Goal: Communication & Community: Answer question/provide support

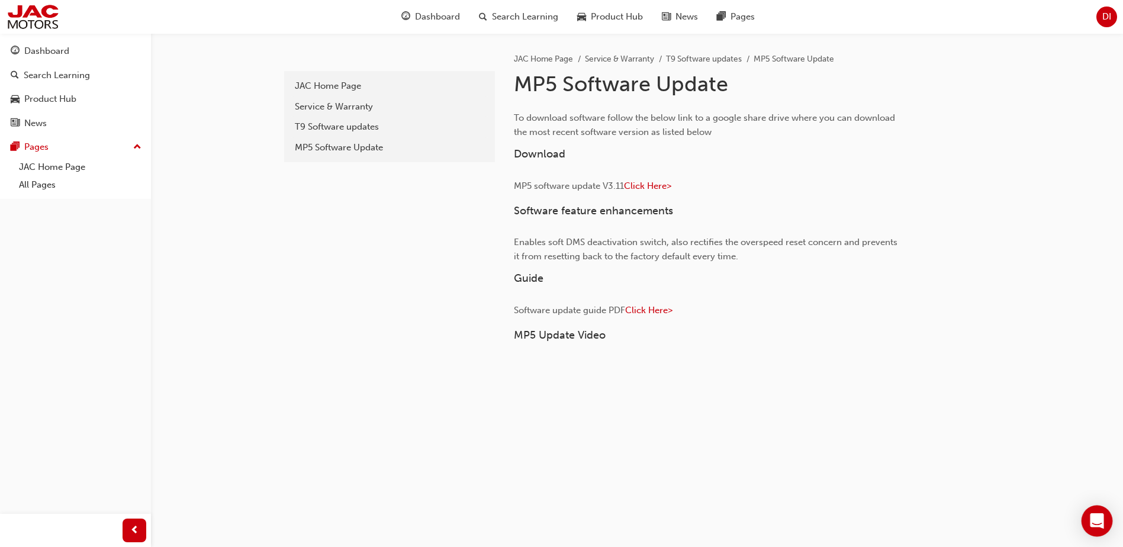
click at [1103, 513] on div "Open Intercom Messenger" at bounding box center [1096, 520] width 31 height 31
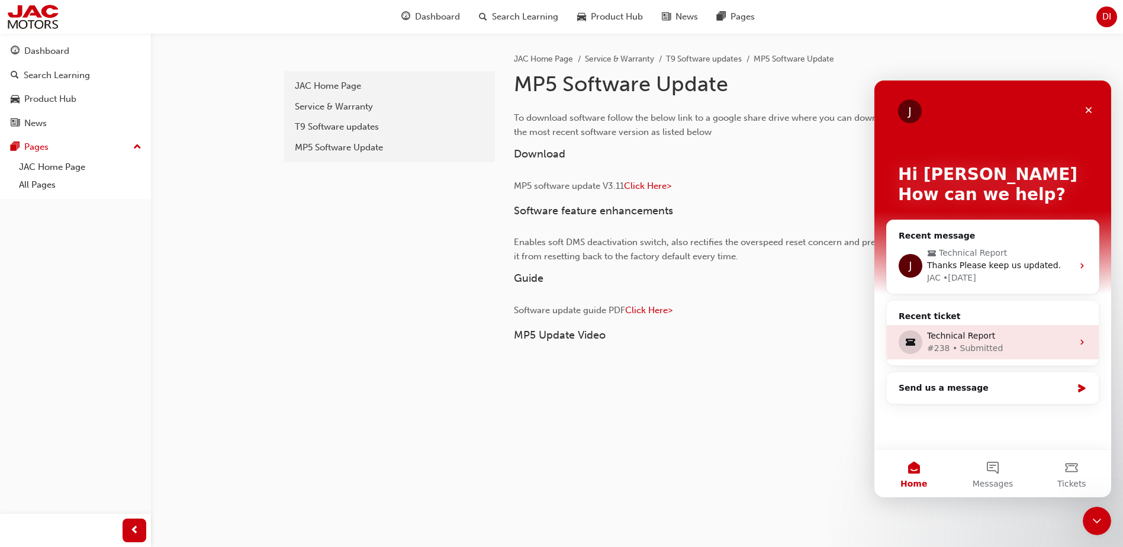
click at [969, 334] on div "Technical Report" at bounding box center [1000, 336] width 146 height 12
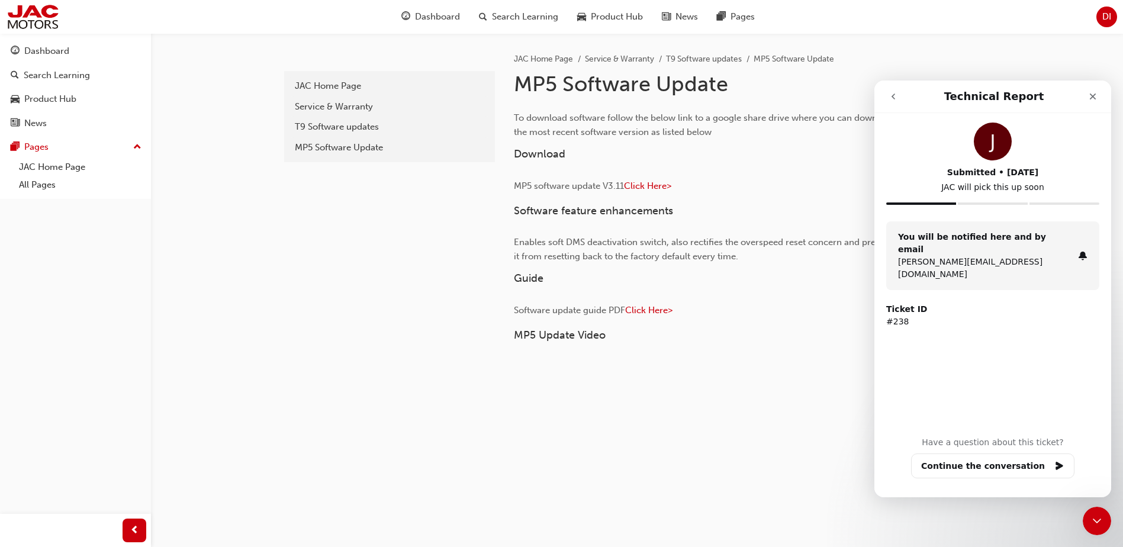
click at [887, 98] on button "go back" at bounding box center [893, 96] width 22 height 22
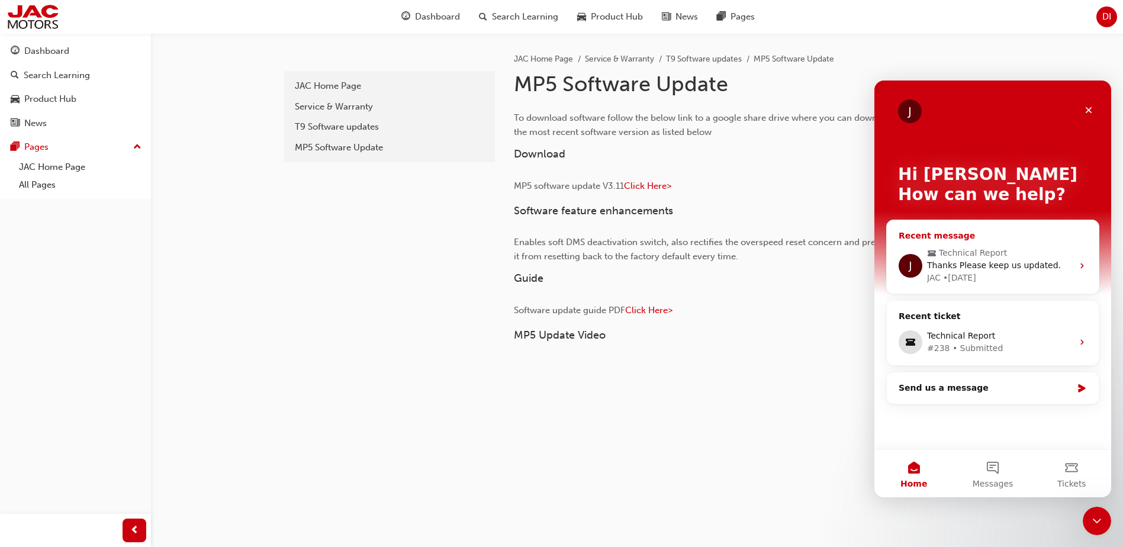
click at [988, 268] on span "Thanks Please keep us updated." at bounding box center [994, 264] width 134 height 9
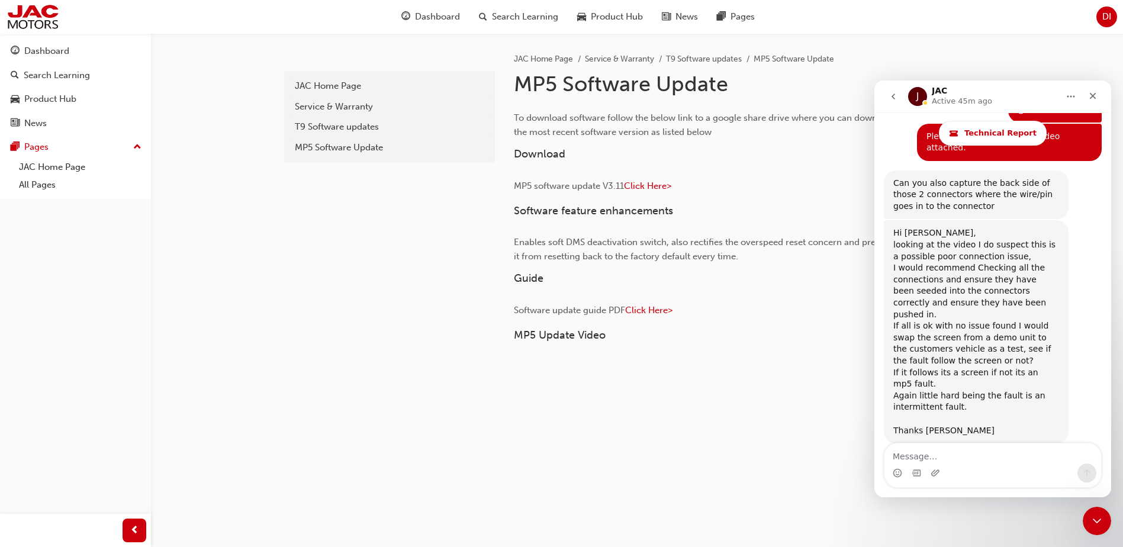
scroll to position [4902, 0]
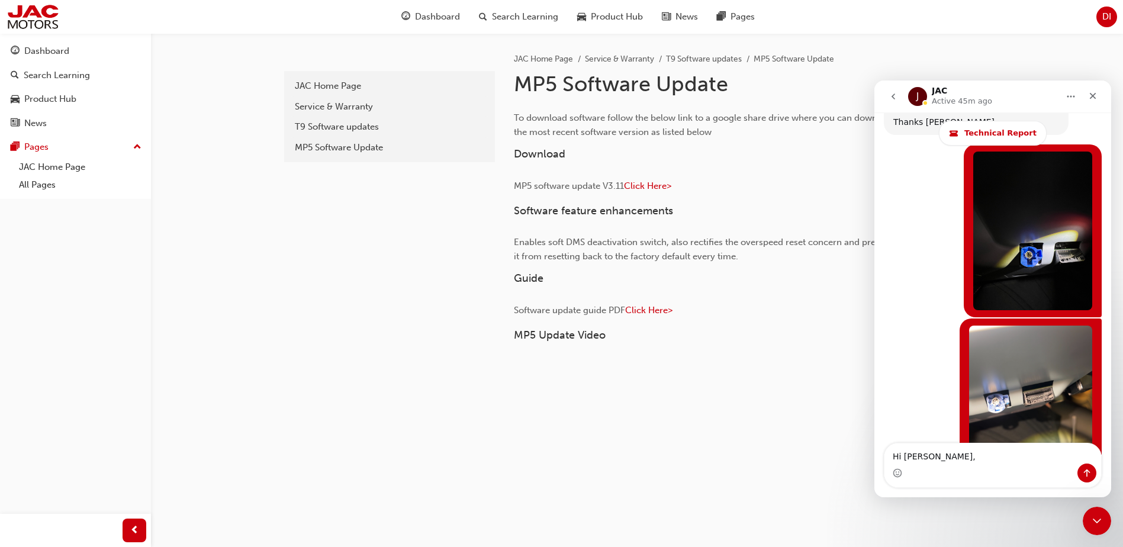
type textarea "Hi [PERSON_NAME],"
click at [959, 455] on textarea "Hi [PERSON_NAME]," at bounding box center [992, 453] width 217 height 20
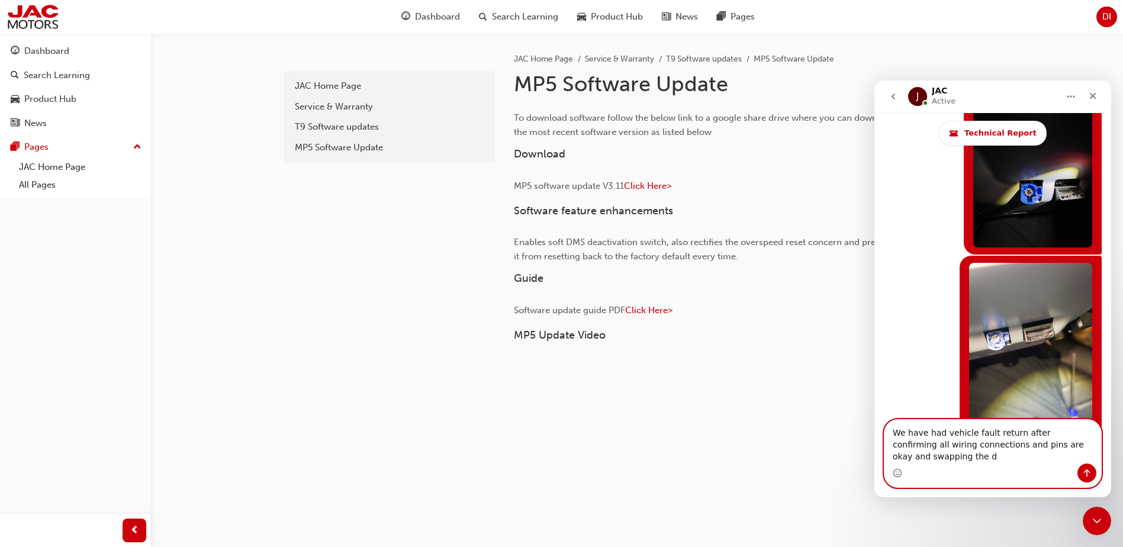
scroll to position [4992, 0]
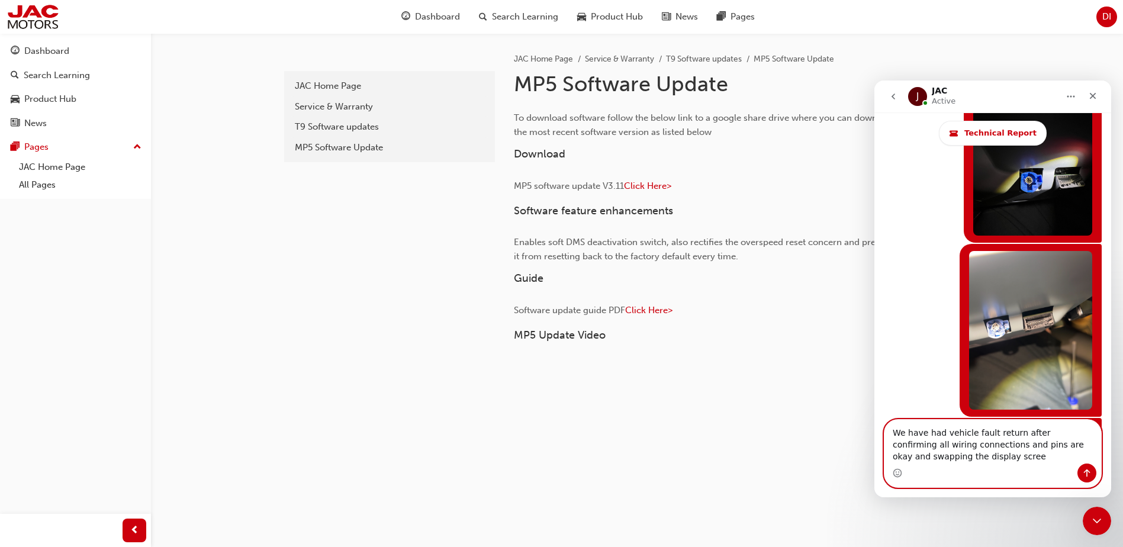
type textarea "We have had vehicle fault return after confirming all wiring connections and pi…"
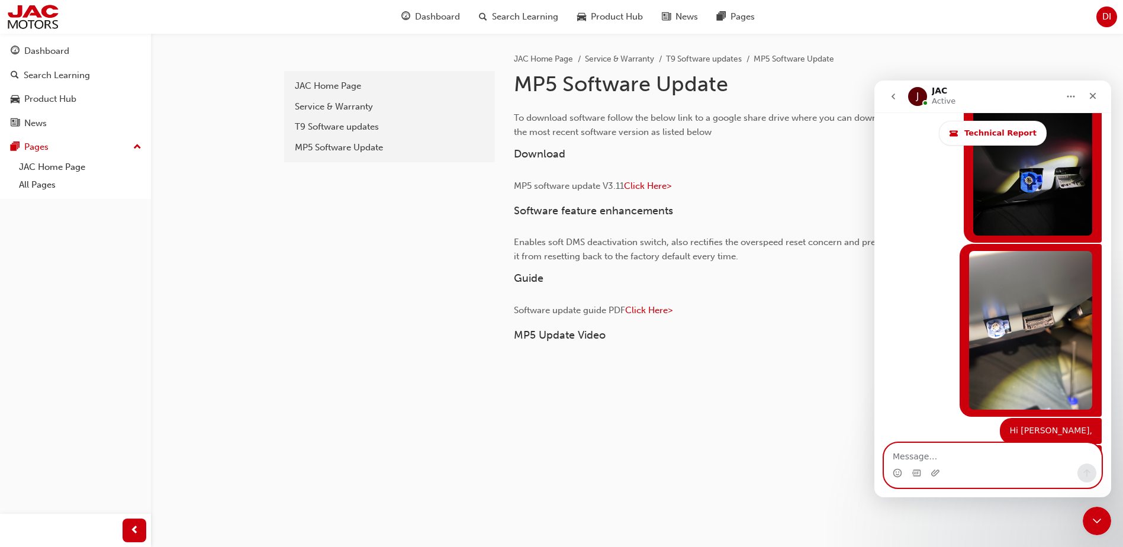
scroll to position [5019, 0]
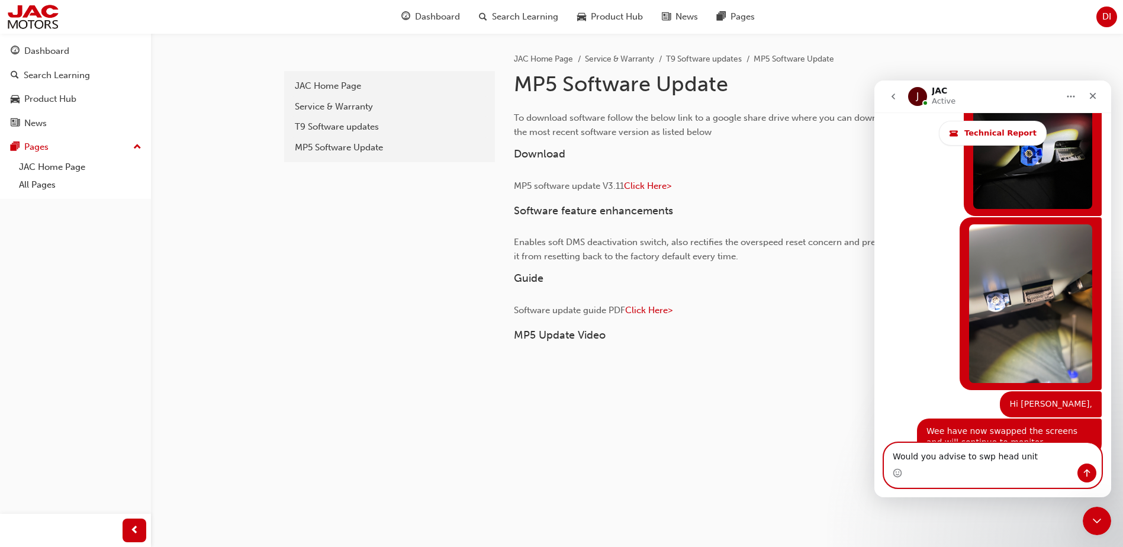
type textarea "Would you advise to swp head unit"
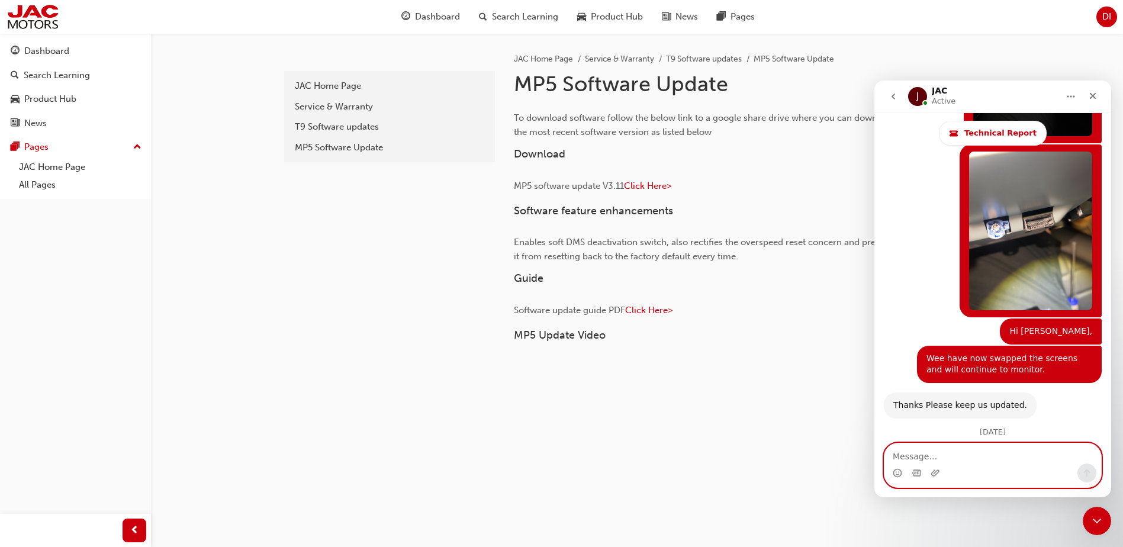
scroll to position [5116, 0]
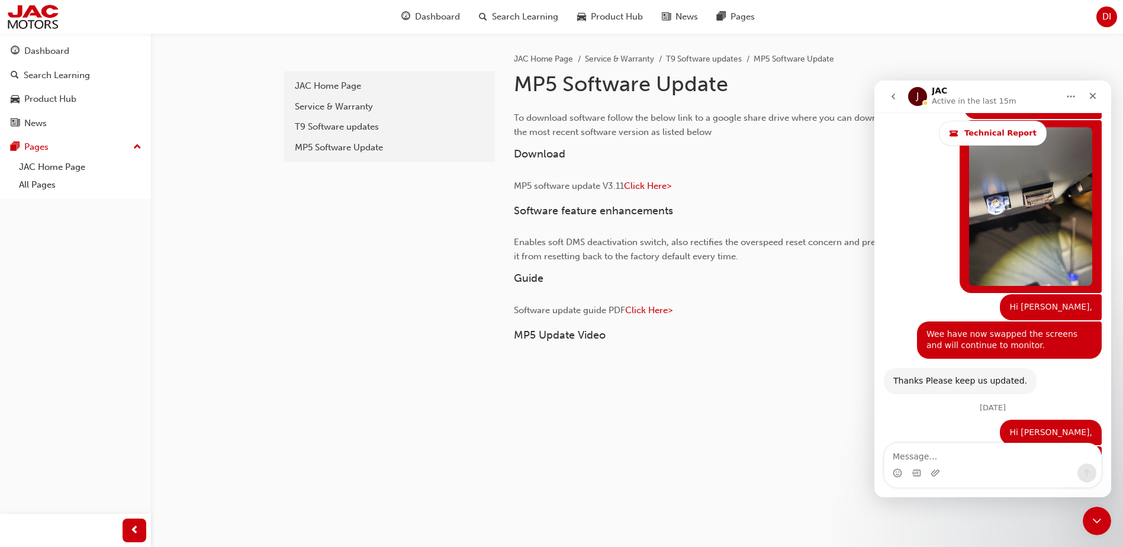
click at [891, 94] on icon "go back" at bounding box center [892, 96] width 9 height 9
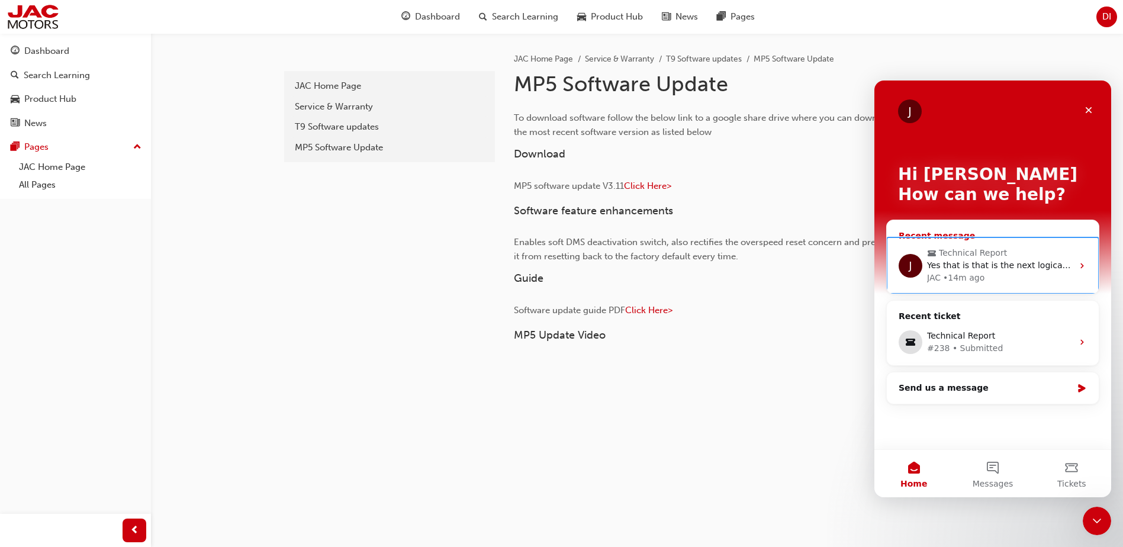
click at [995, 246] on div "J Technical Report Yes that is that is the next logical step. At least swapping…" at bounding box center [993, 265] width 212 height 56
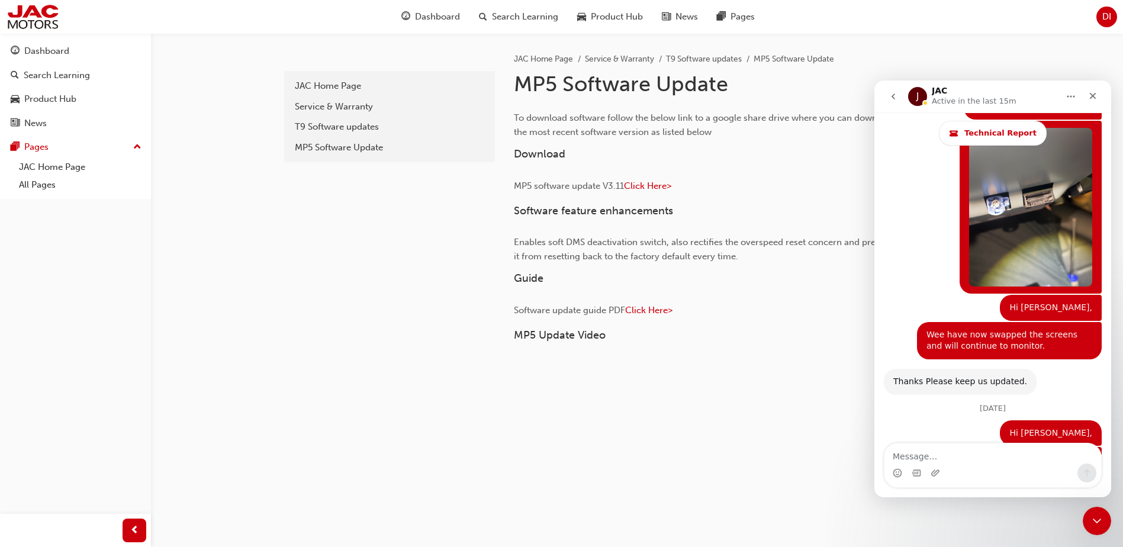
scroll to position [5116, 0]
click at [888, 96] on icon "go back" at bounding box center [892, 96] width 9 height 9
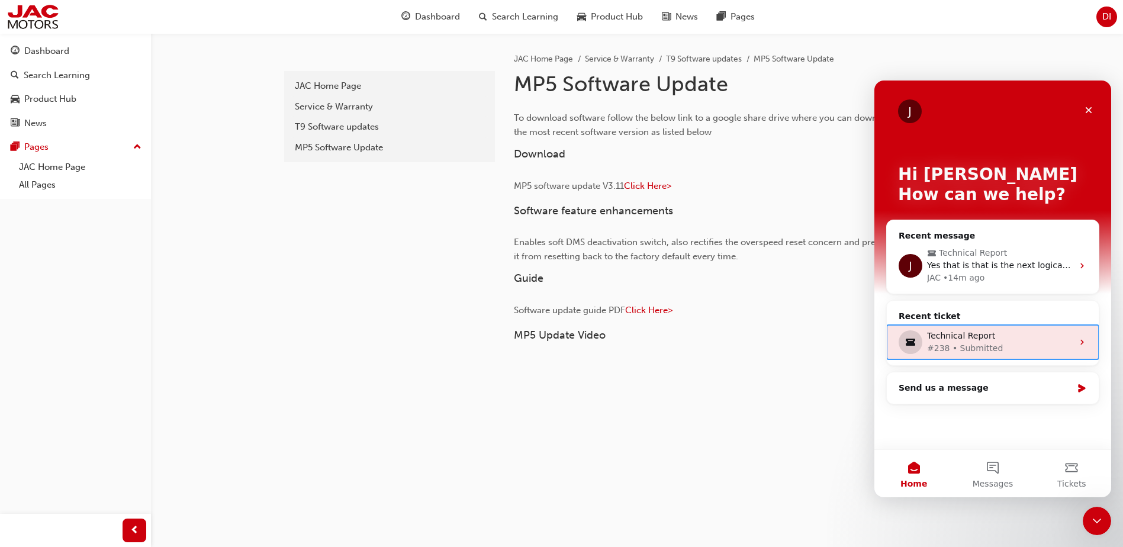
click at [966, 344] on div "#238 • Submitted" at bounding box center [1000, 348] width 146 height 12
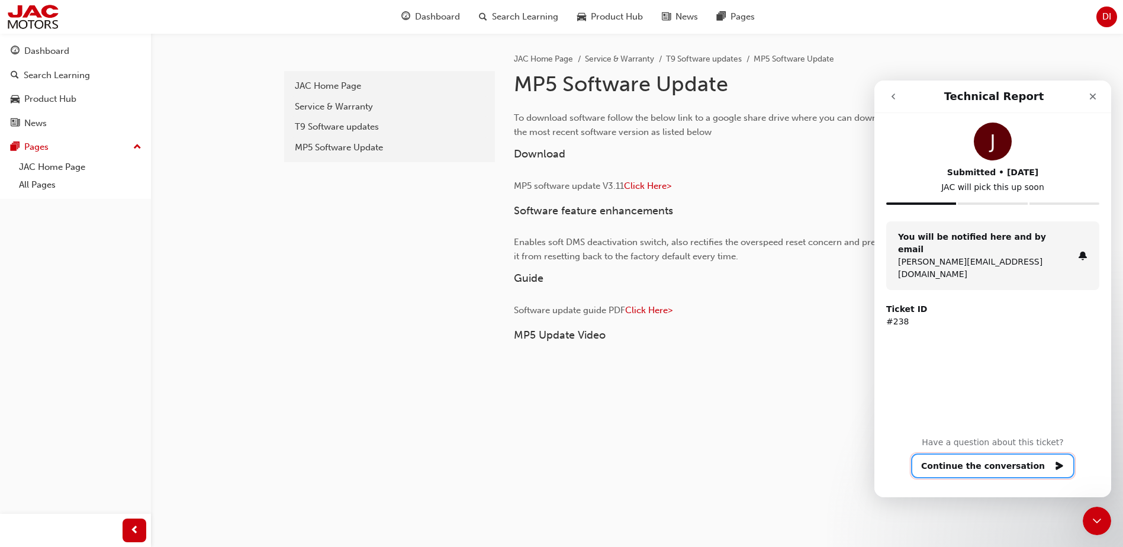
click at [1012, 462] on button "Continue the conversation" at bounding box center [992, 465] width 163 height 25
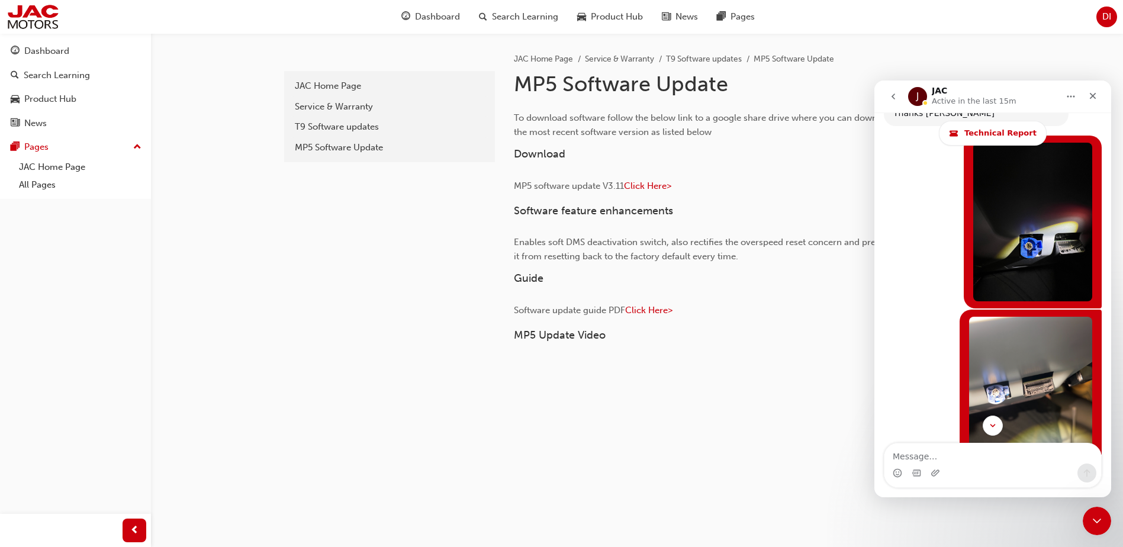
scroll to position [4919, 0]
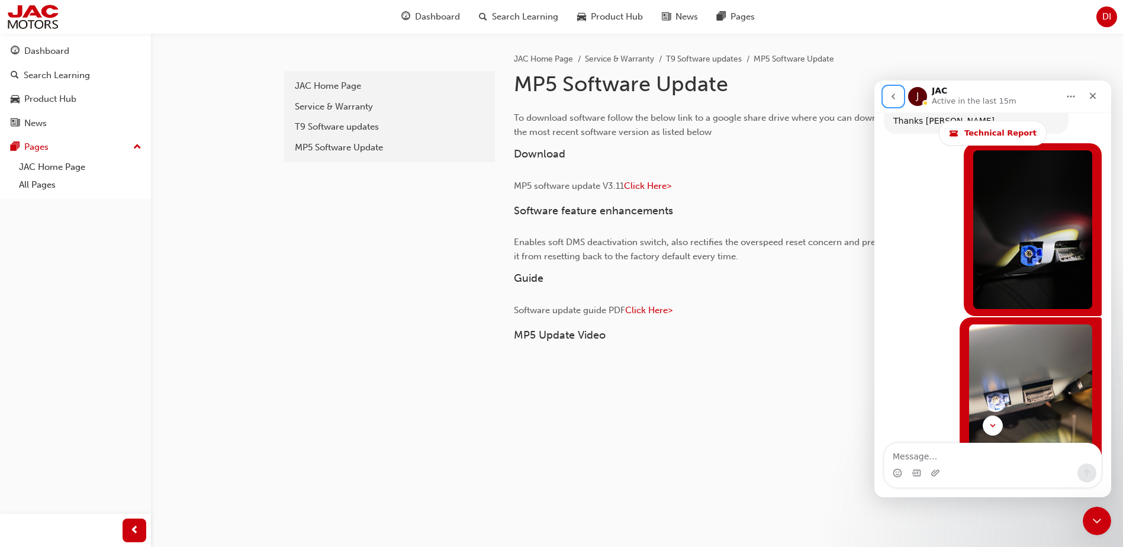
click at [885, 97] on button "go back" at bounding box center [893, 96] width 22 height 22
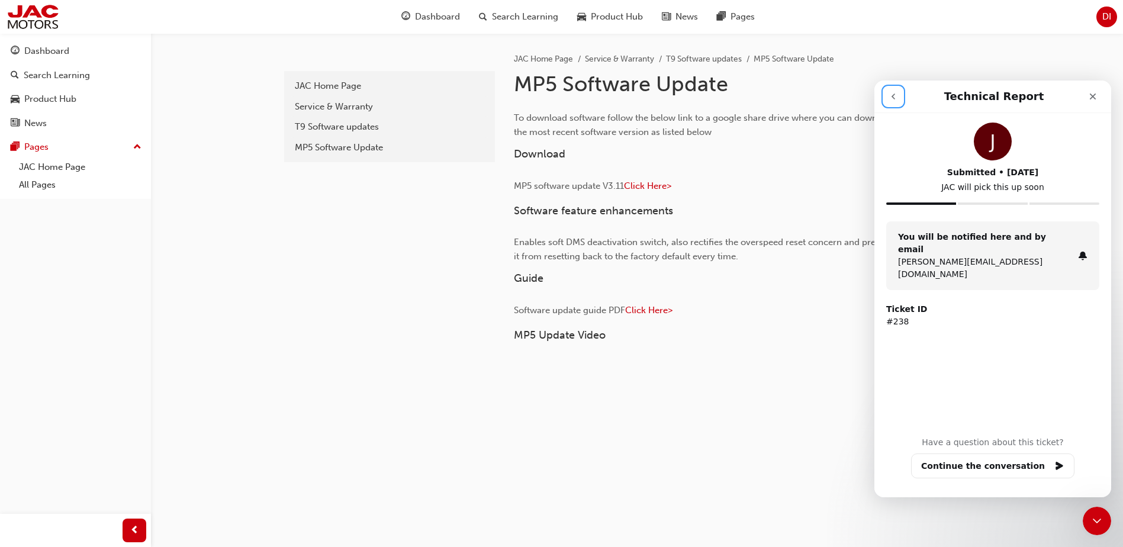
click at [901, 101] on button "go back" at bounding box center [893, 96] width 22 height 22
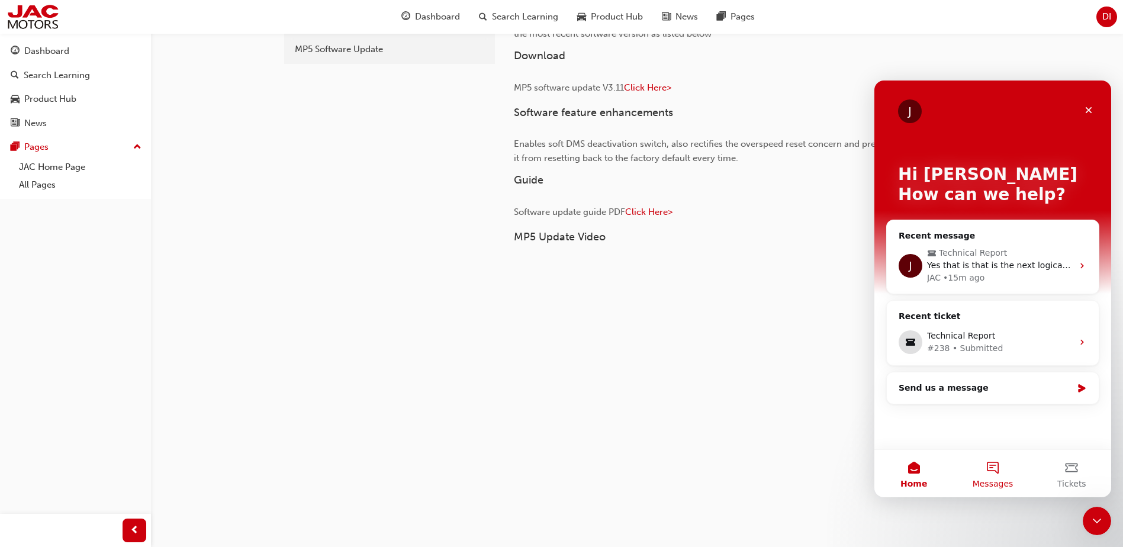
scroll to position [99, 0]
click at [1074, 479] on span "Tickets" at bounding box center [1071, 483] width 29 height 8
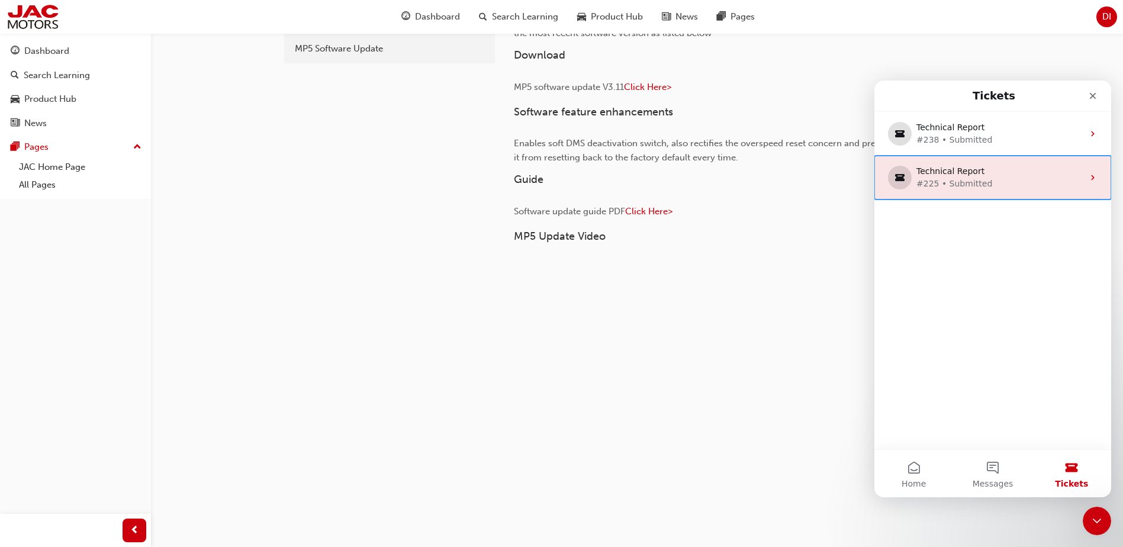
click at [979, 167] on div "Technical Report" at bounding box center [990, 171] width 148 height 12
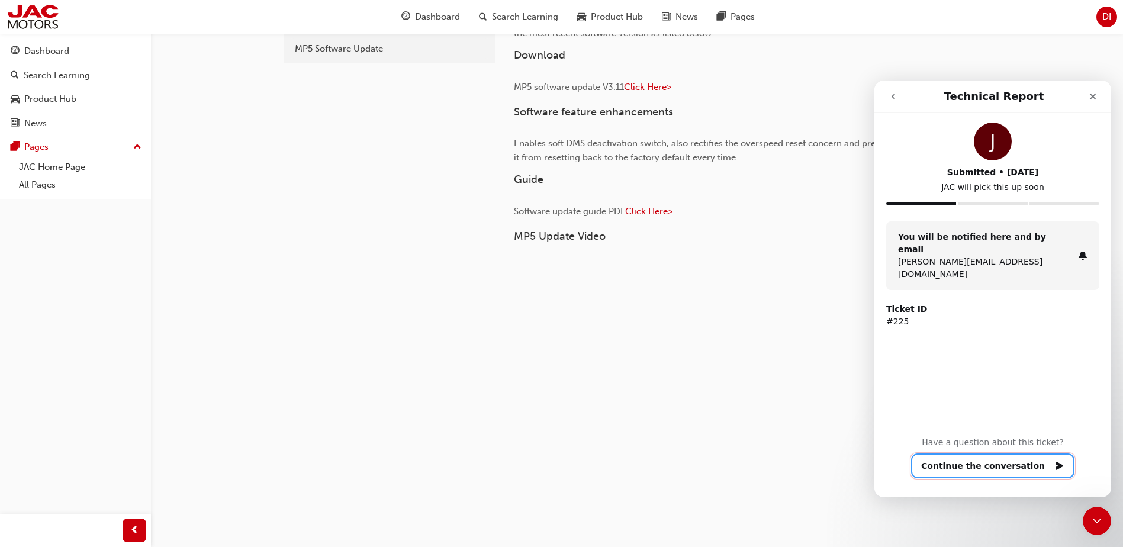
click at [1011, 466] on button "Continue the conversation" at bounding box center [992, 465] width 163 height 25
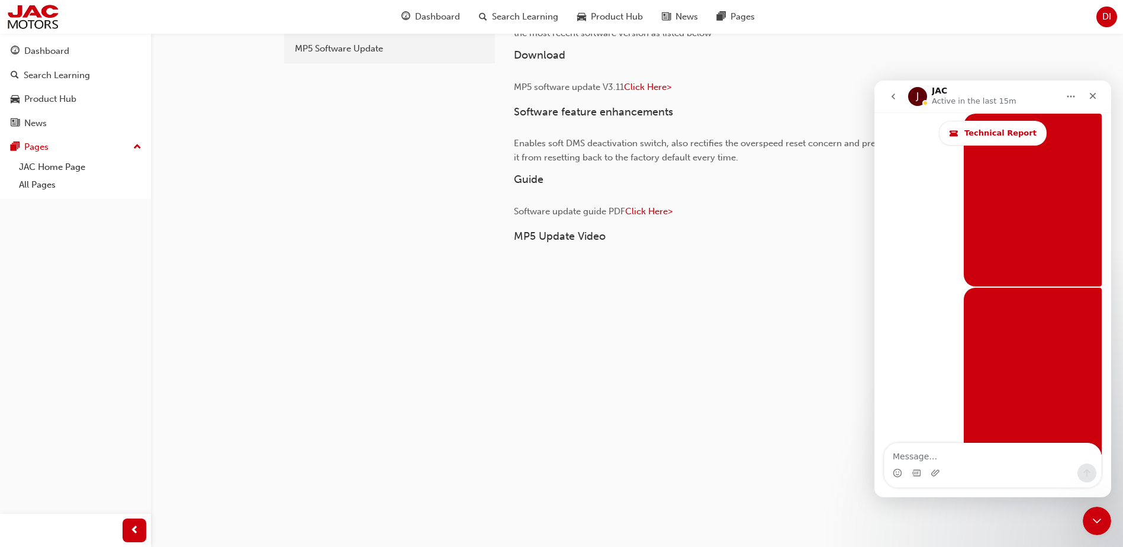
scroll to position [9865, 0]
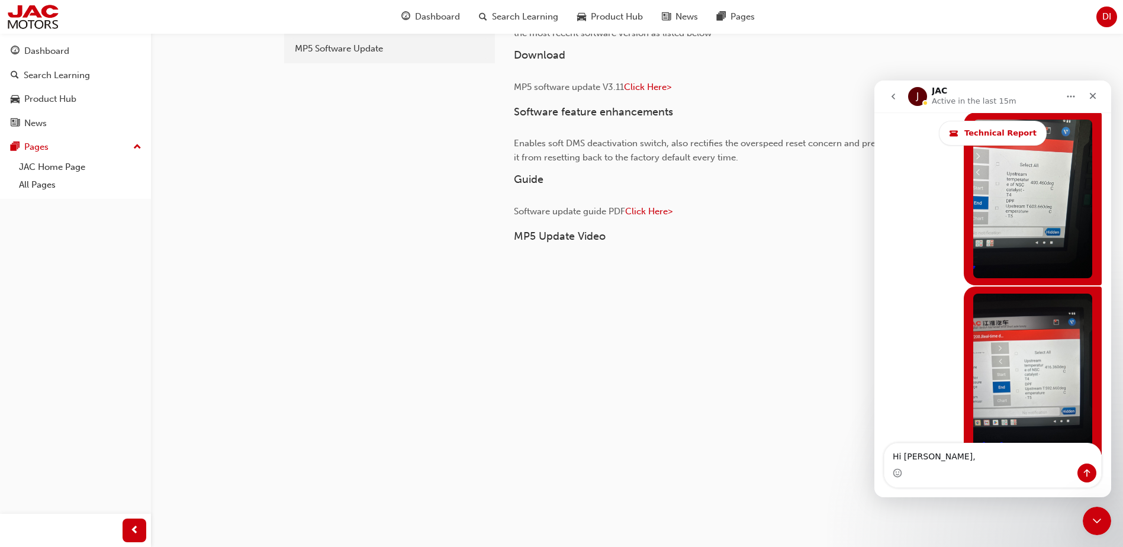
type textarea "Hi [PERSON_NAME],"
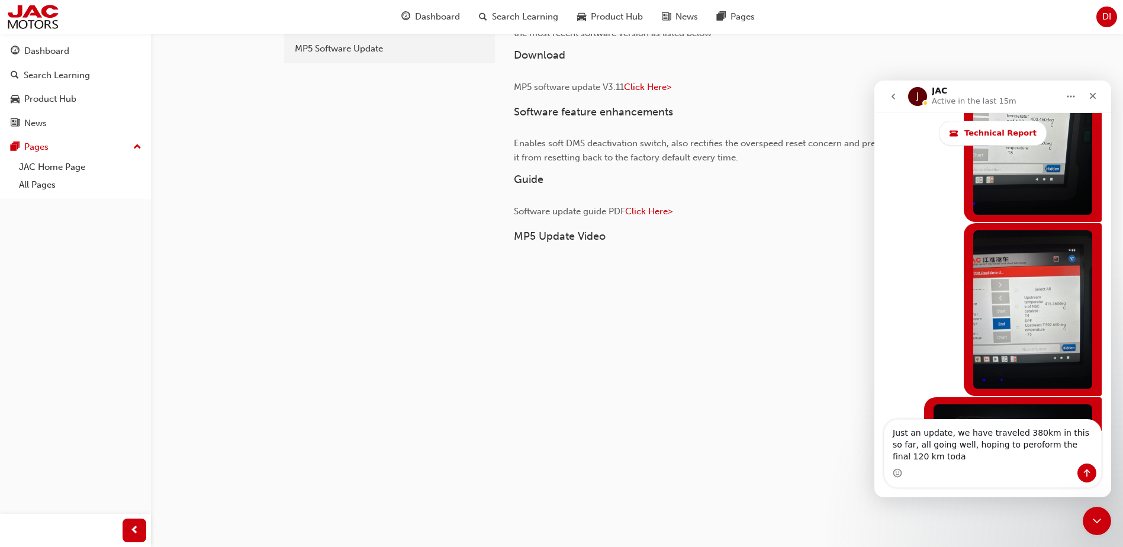
scroll to position [9940, 0]
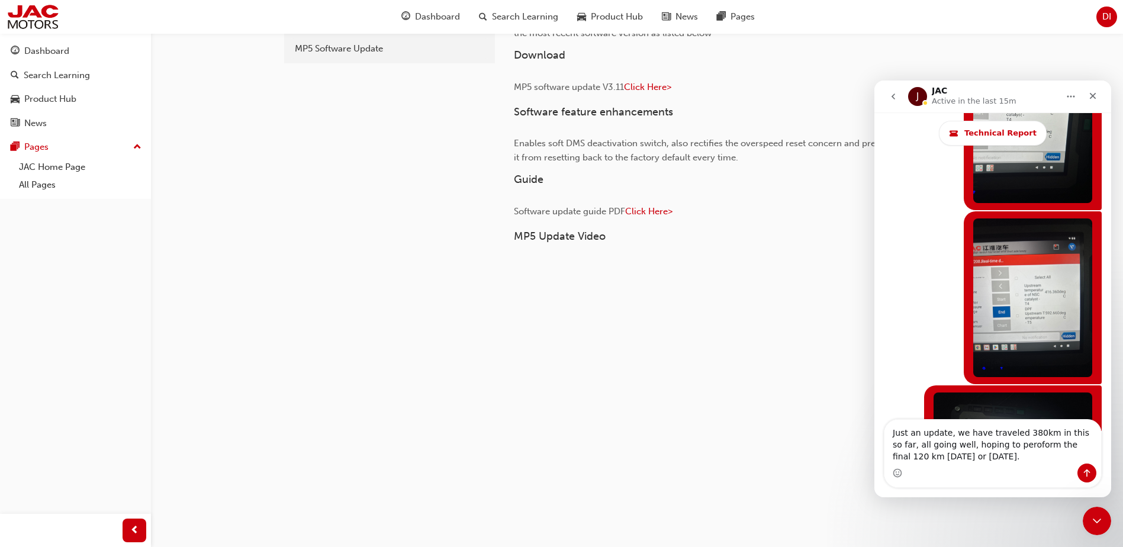
type textarea "Just an update, we have traveled 380km in this so far, all going well, hoping t…"
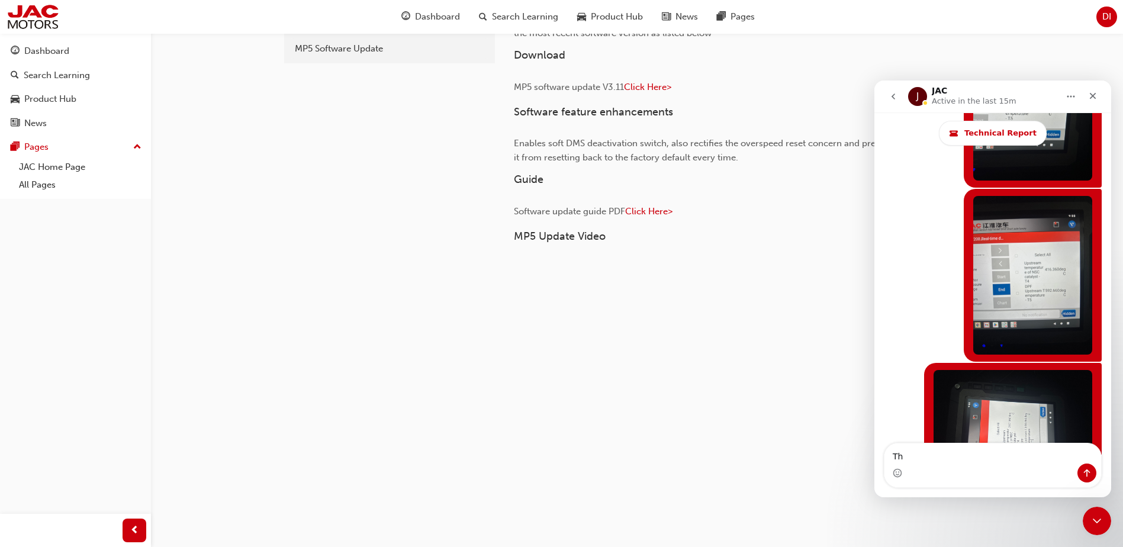
scroll to position [9967, 0]
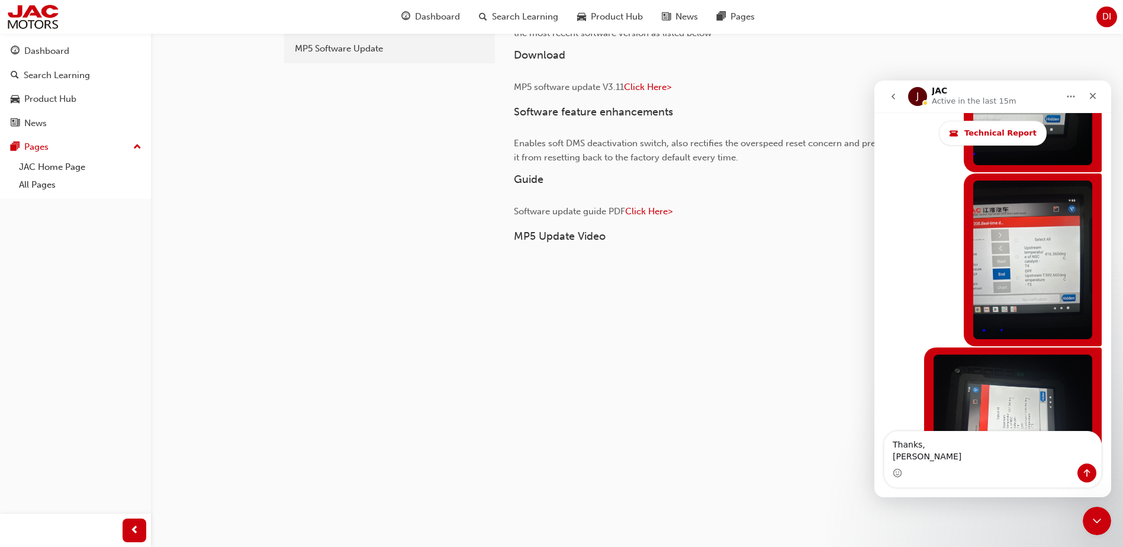
type textarea "Thanks, [PERSON_NAME]"
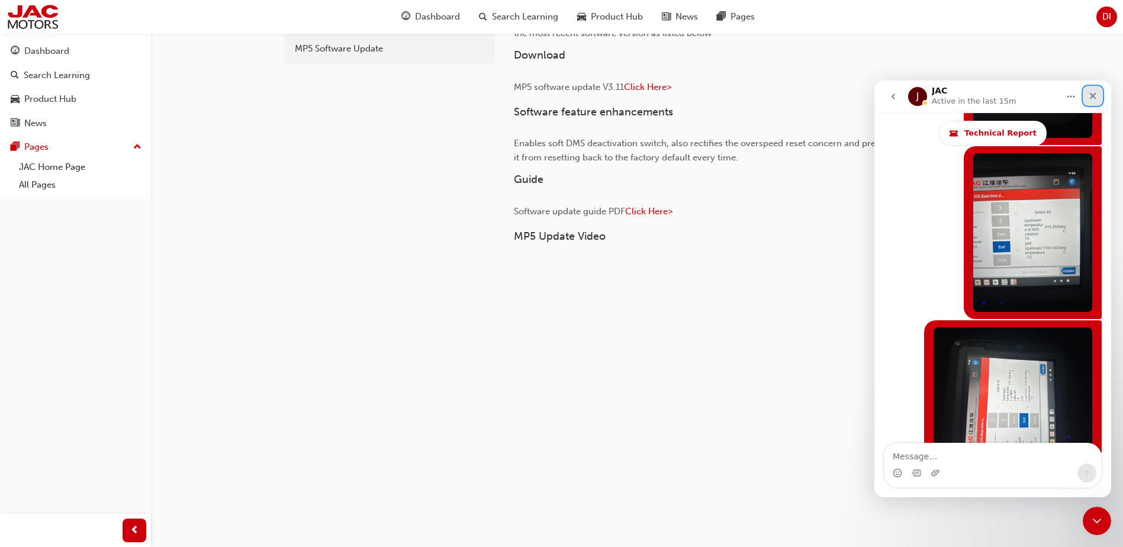
click at [1091, 99] on icon "Close" at bounding box center [1092, 95] width 9 height 9
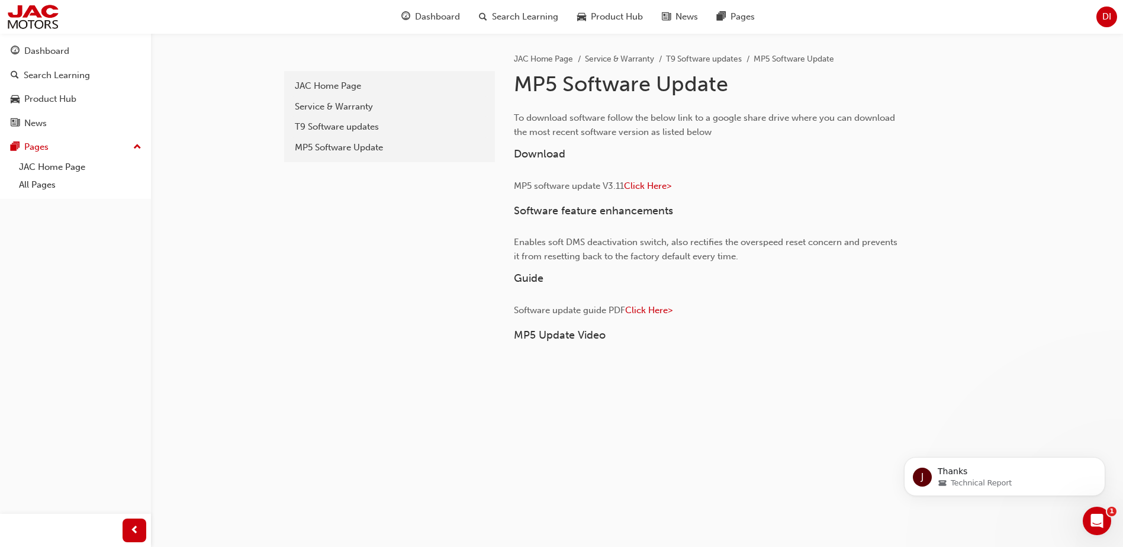
scroll to position [0, 0]
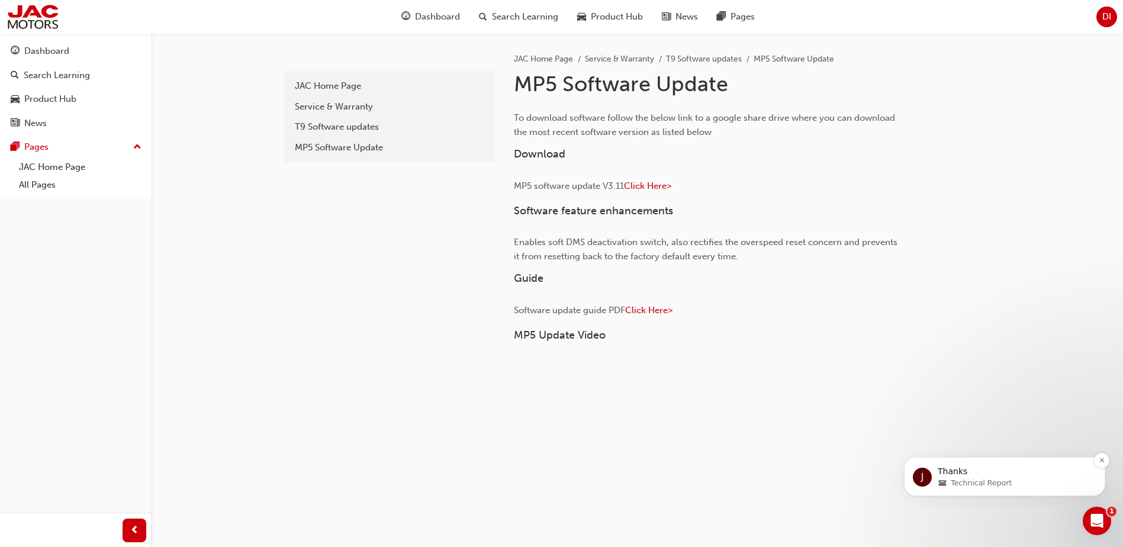
click at [1006, 482] on div "Technical Report" at bounding box center [1014, 483] width 153 height 11
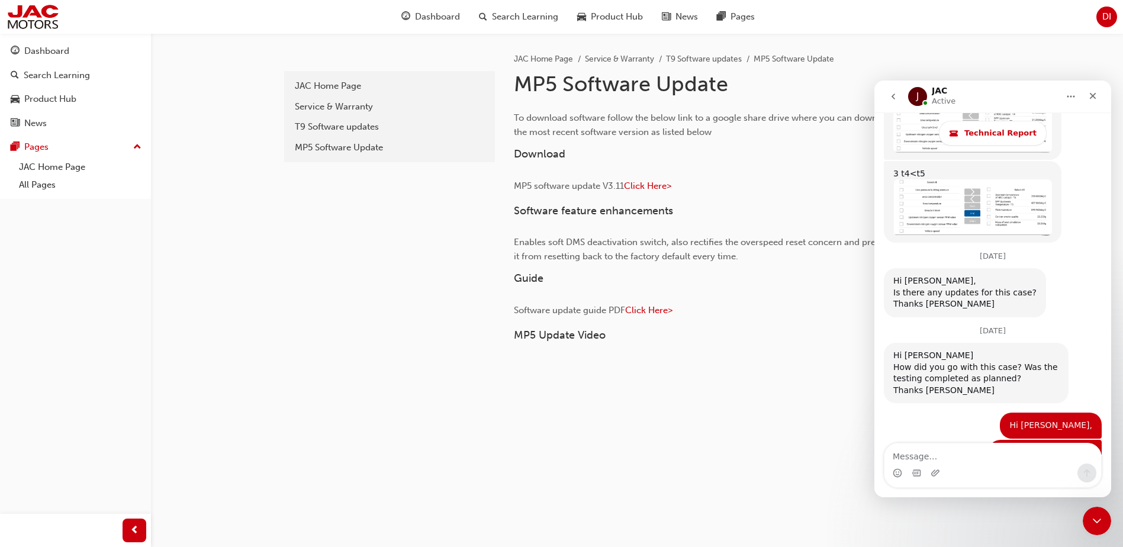
scroll to position [10060, 0]
